Goal: Task Accomplishment & Management: Manage account settings

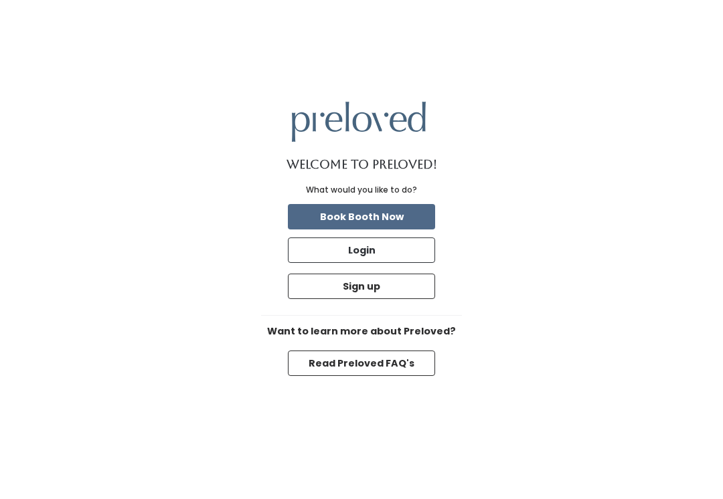
click at [398, 263] on button "Login" at bounding box center [361, 250] width 147 height 25
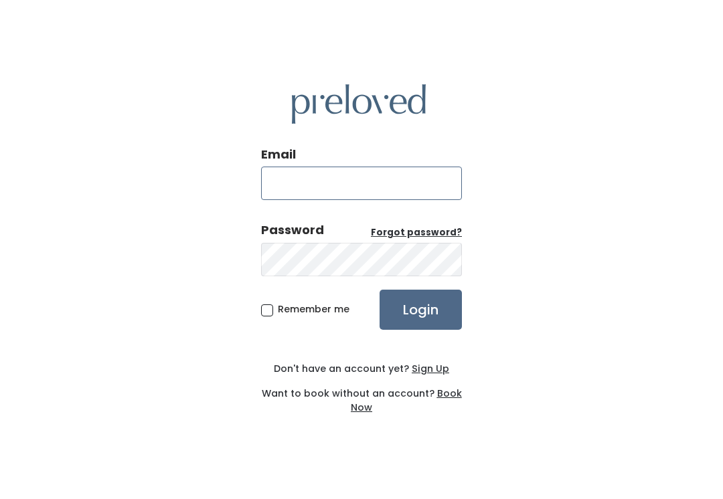
type input "[DOMAIN_NAME][EMAIL_ADDRESS][DOMAIN_NAME]"
click at [420, 324] on input "Login" at bounding box center [421, 310] width 82 height 40
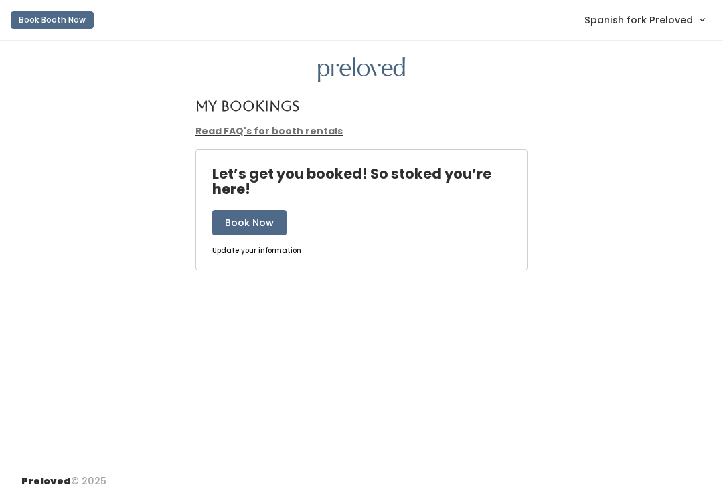
click at [689, 19] on span "Spanish fork Preloved" at bounding box center [638, 20] width 108 height 15
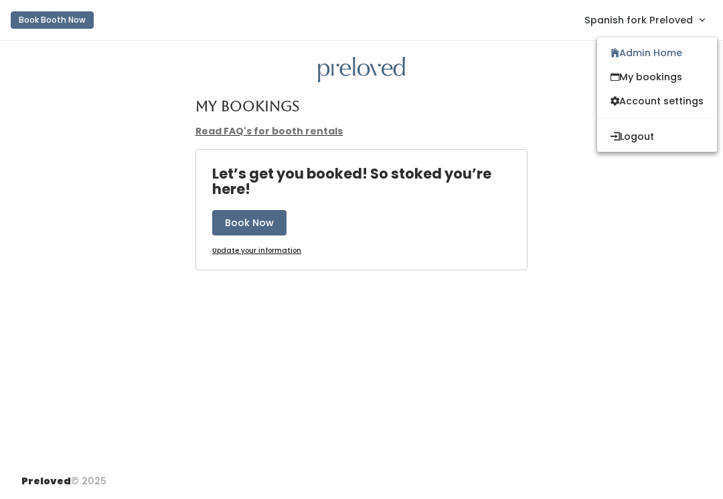
click at [669, 55] on link "Admin Home" at bounding box center [657, 53] width 120 height 24
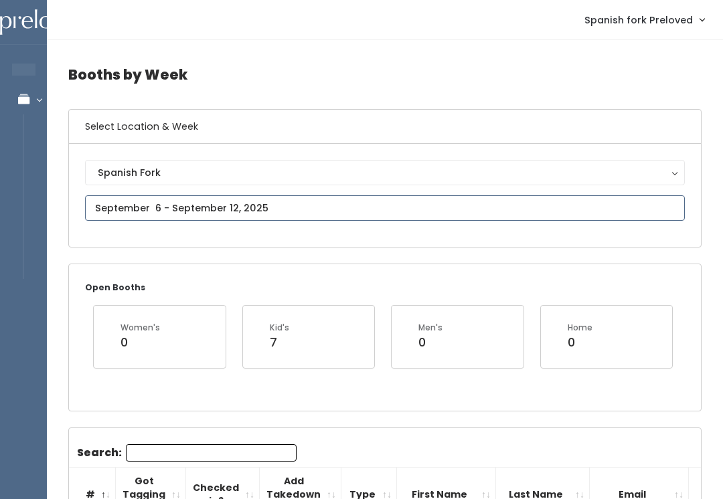
click at [307, 209] on input "text" at bounding box center [385, 207] width 600 height 25
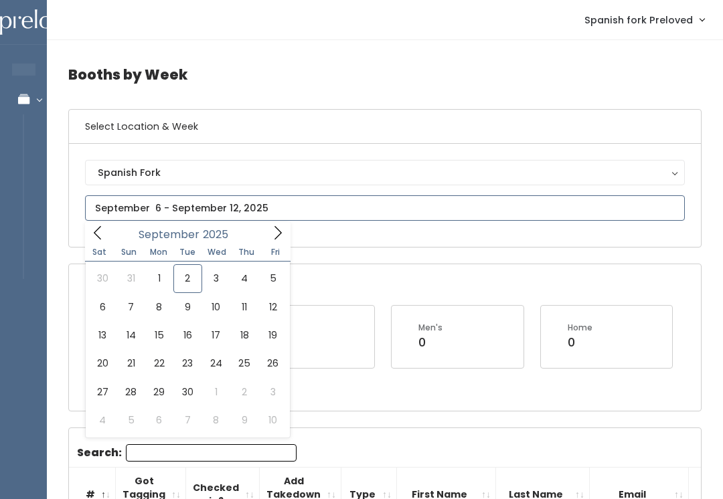
type input "September 6 to September 12"
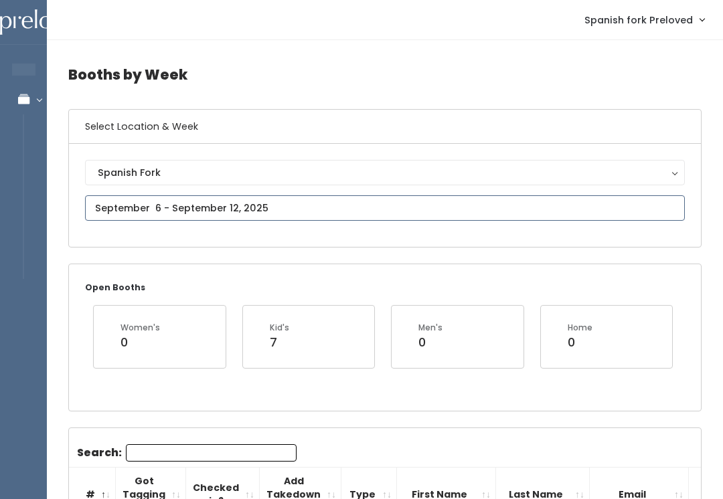
click at [273, 202] on input "text" at bounding box center [385, 207] width 600 height 25
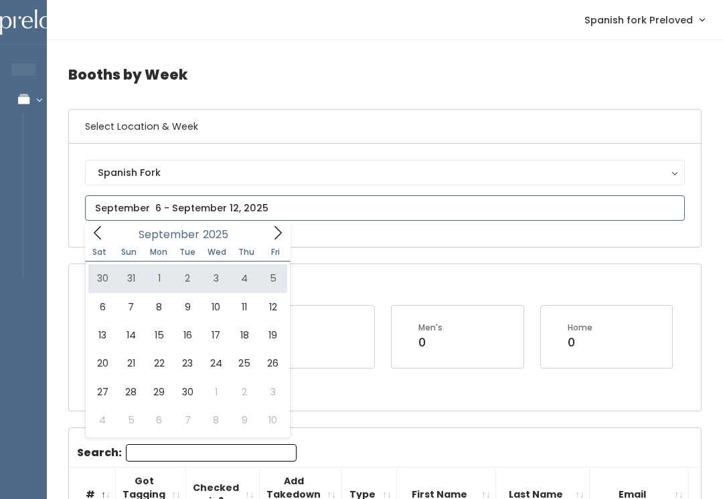
type input "August 30 to September 5"
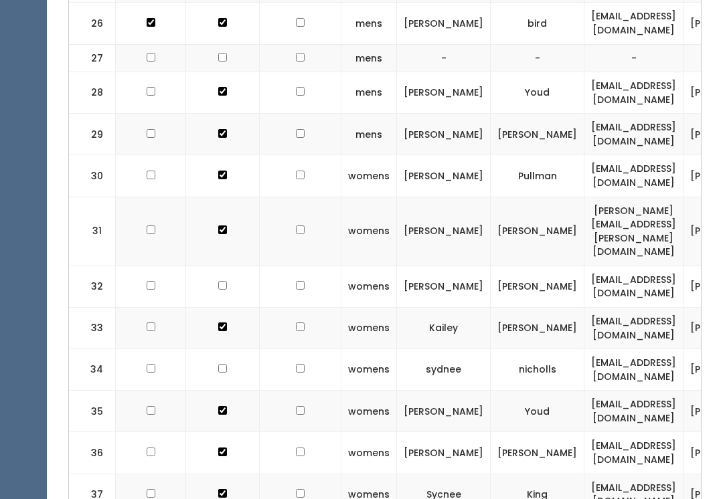
scroll to position [1458, 0]
